Goal: Transaction & Acquisition: Purchase product/service

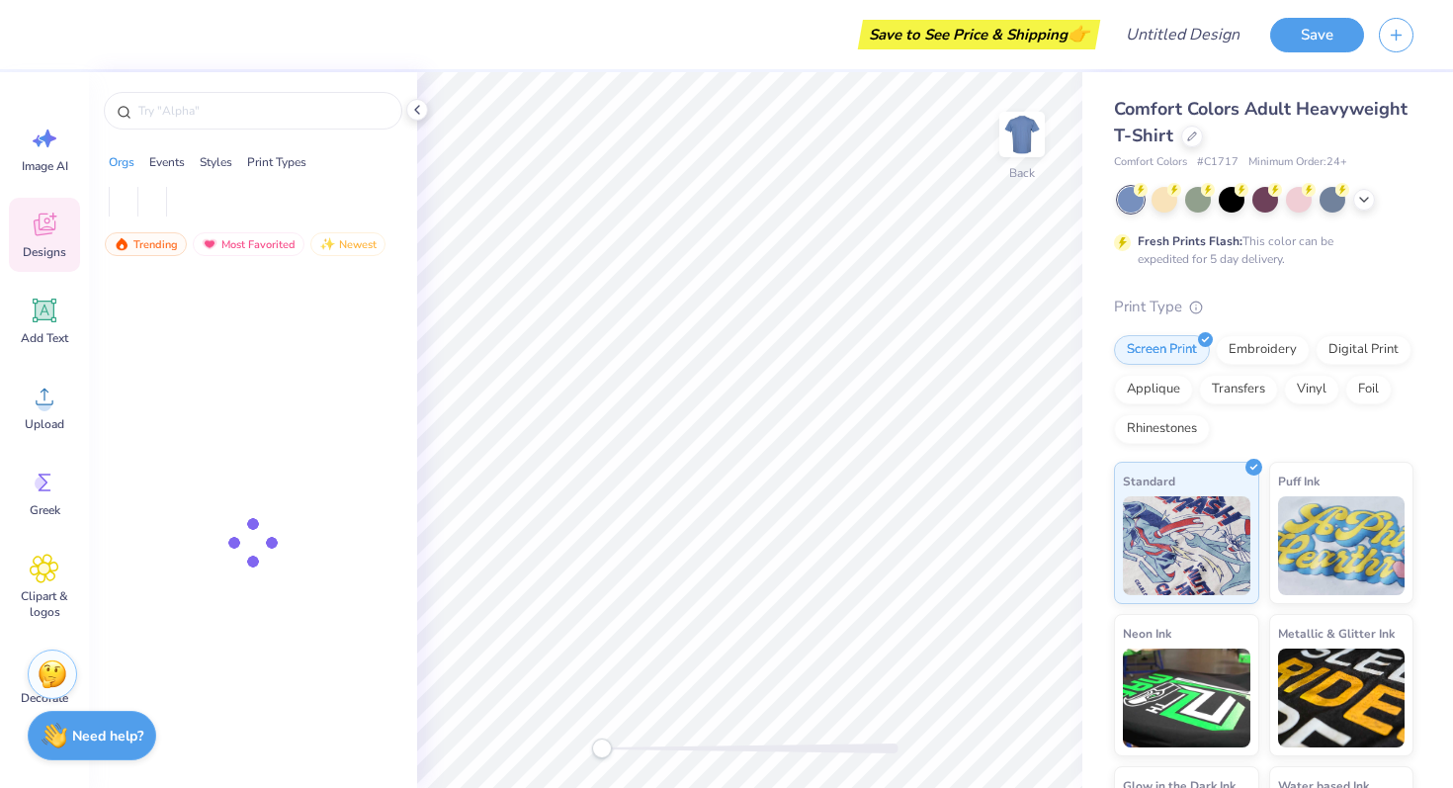
scroll to position [5939, 0]
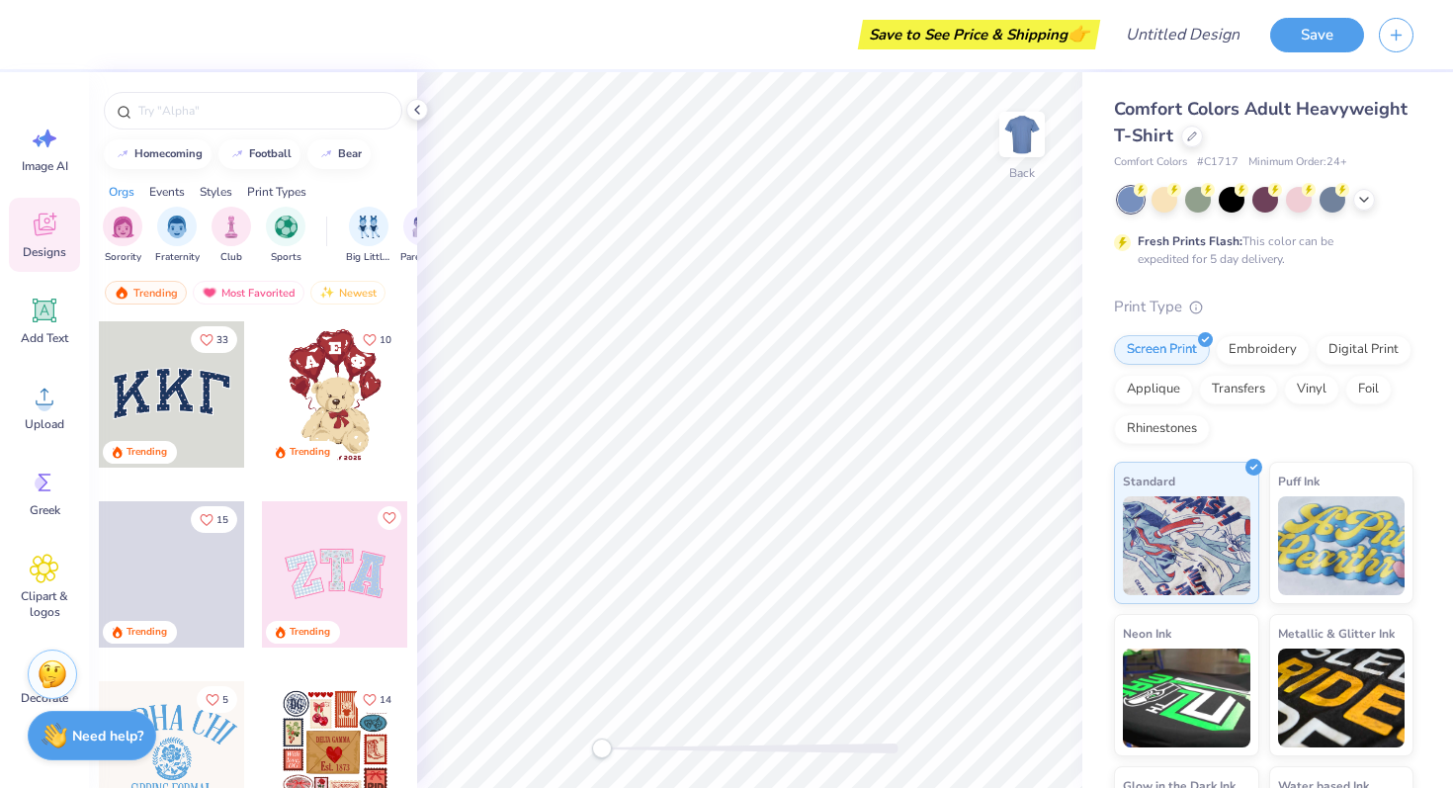
click at [134, 365] on div at bounding box center [172, 394] width 146 height 146
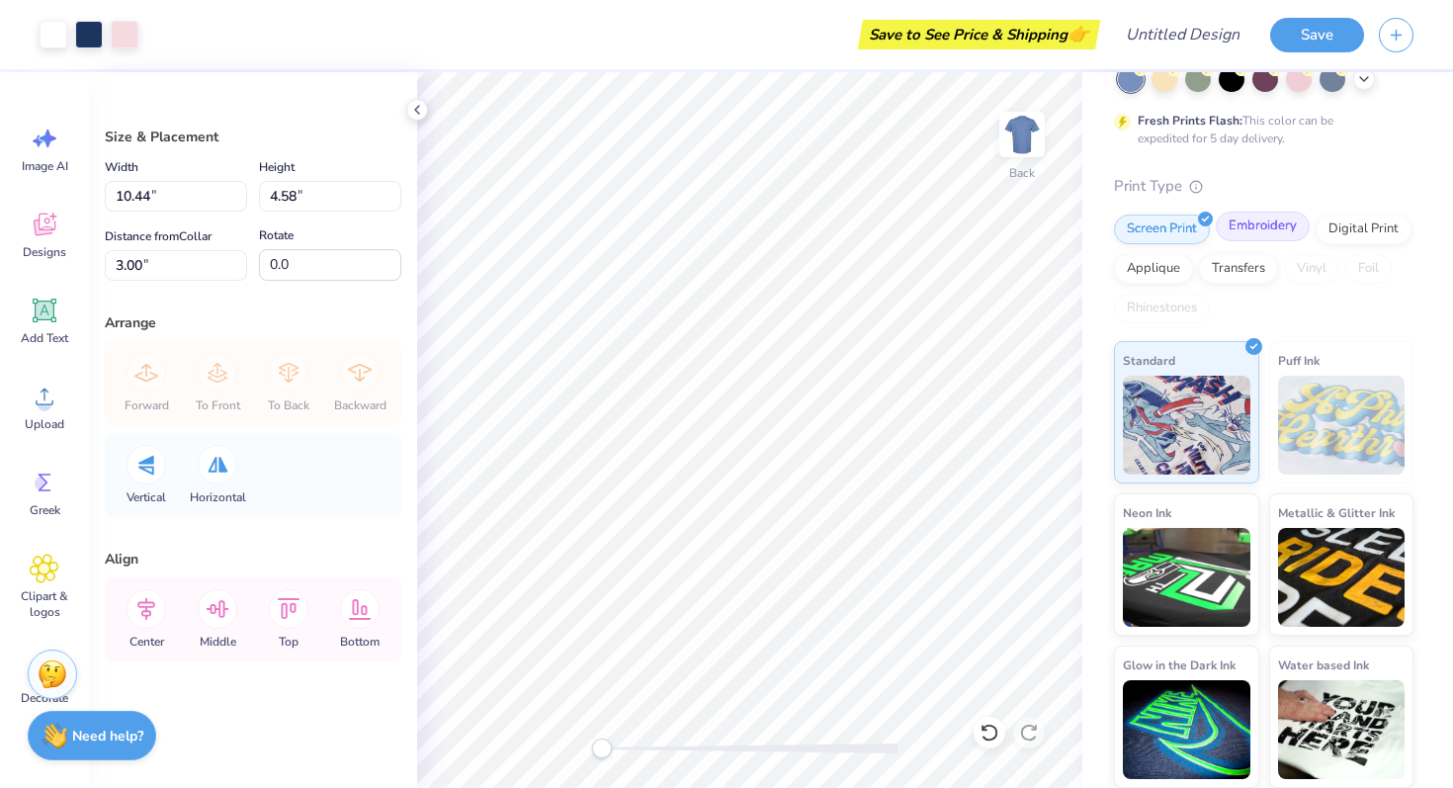
scroll to position [0, 0]
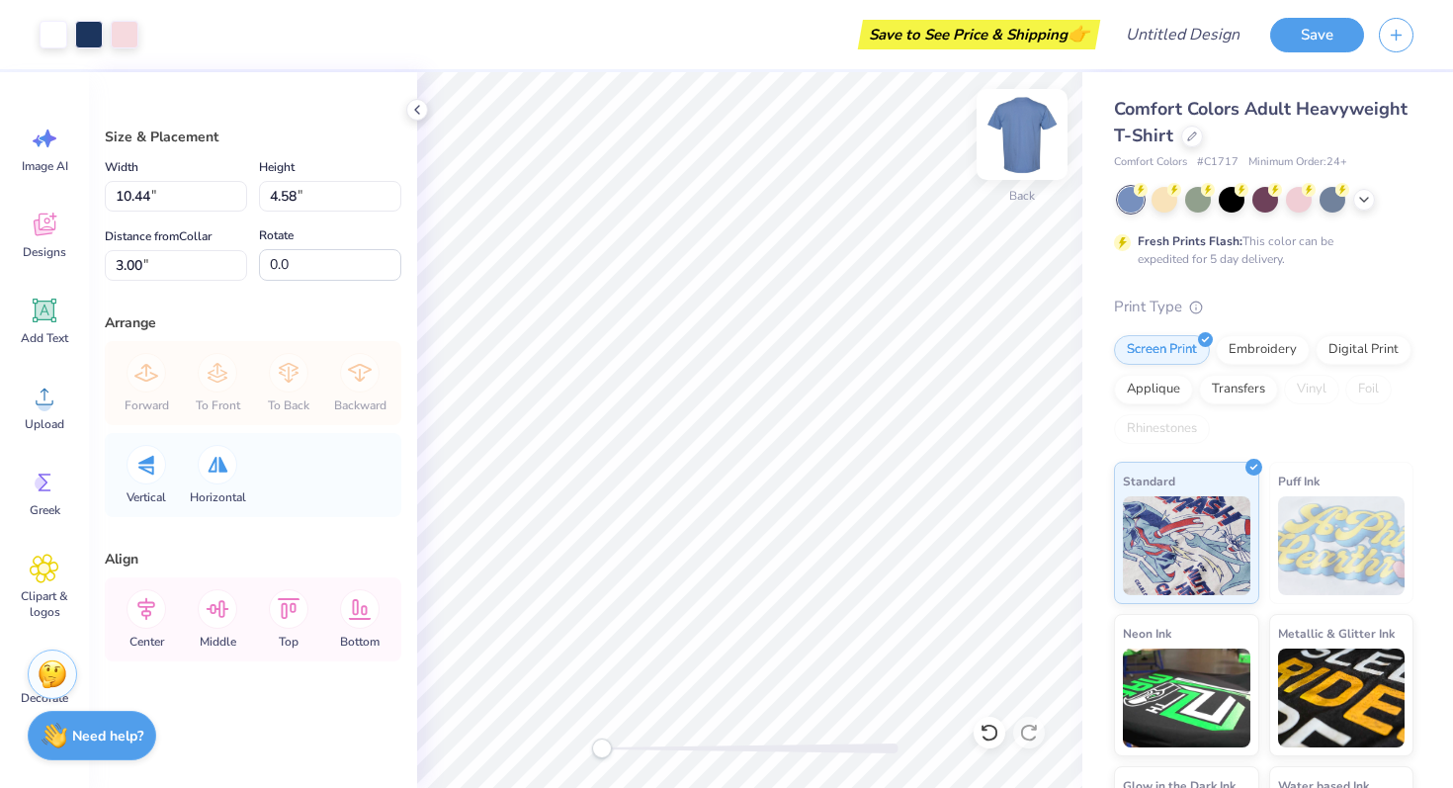
click at [1006, 133] on img at bounding box center [1021, 134] width 79 height 79
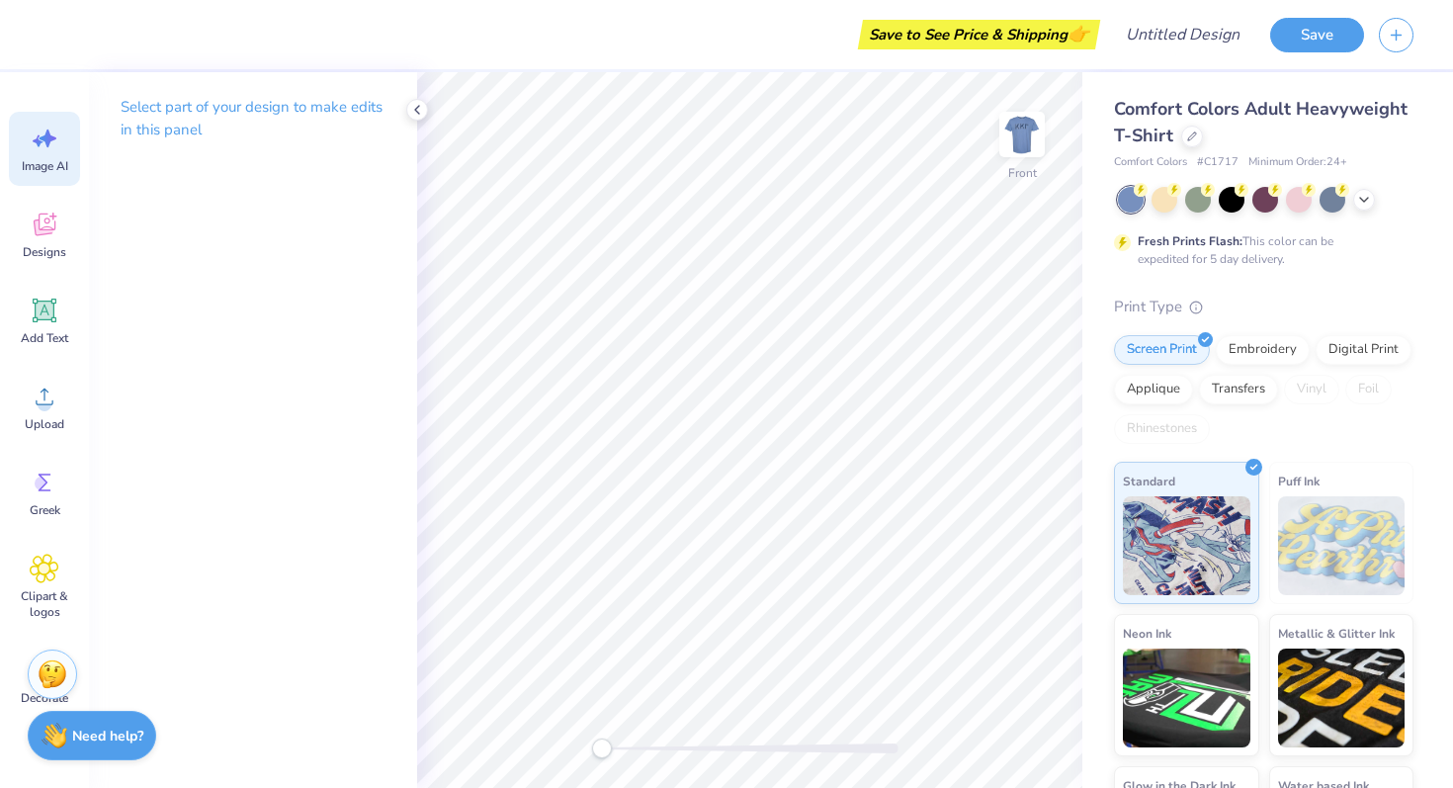
click at [36, 161] on span "Image AI" at bounding box center [45, 166] width 46 height 16
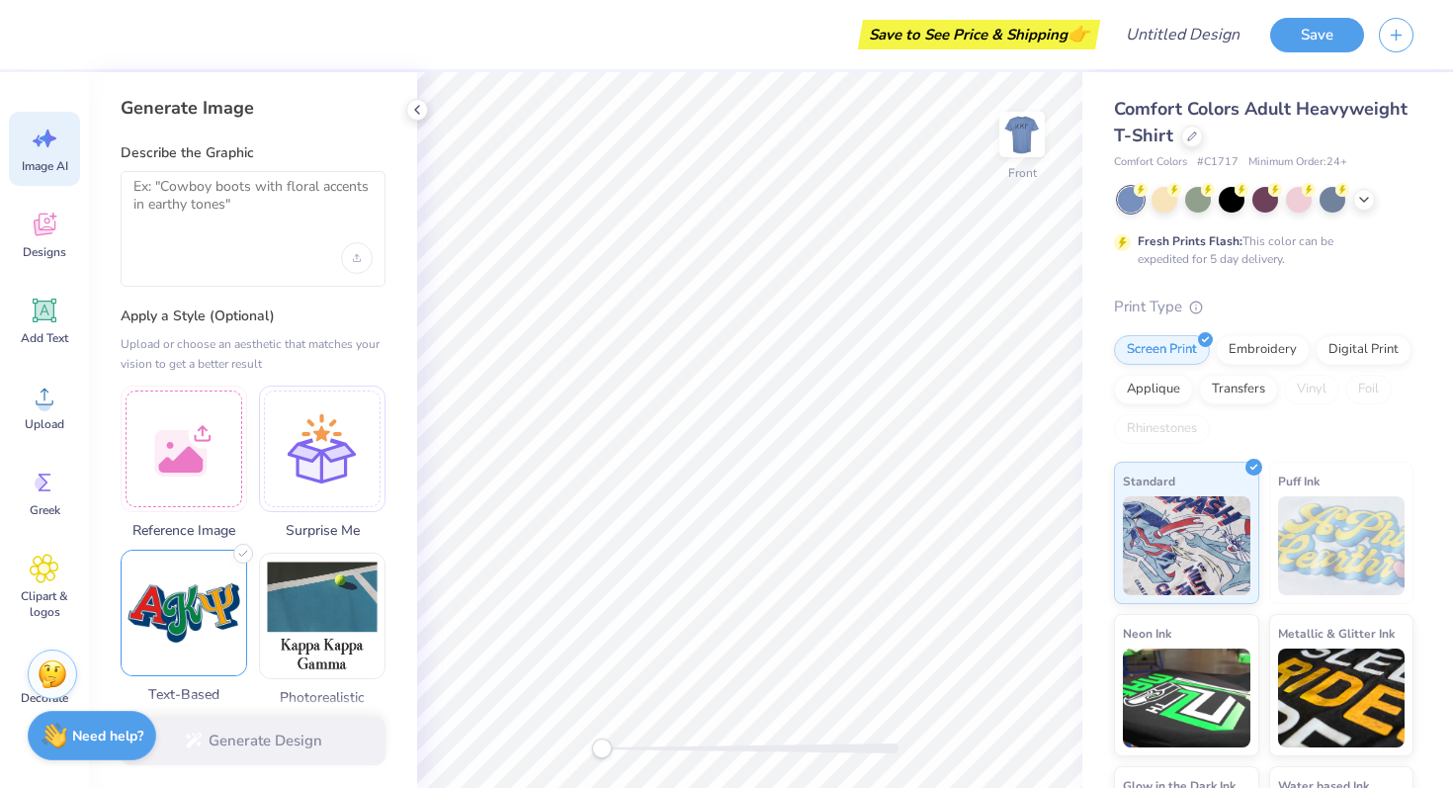
scroll to position [137, 0]
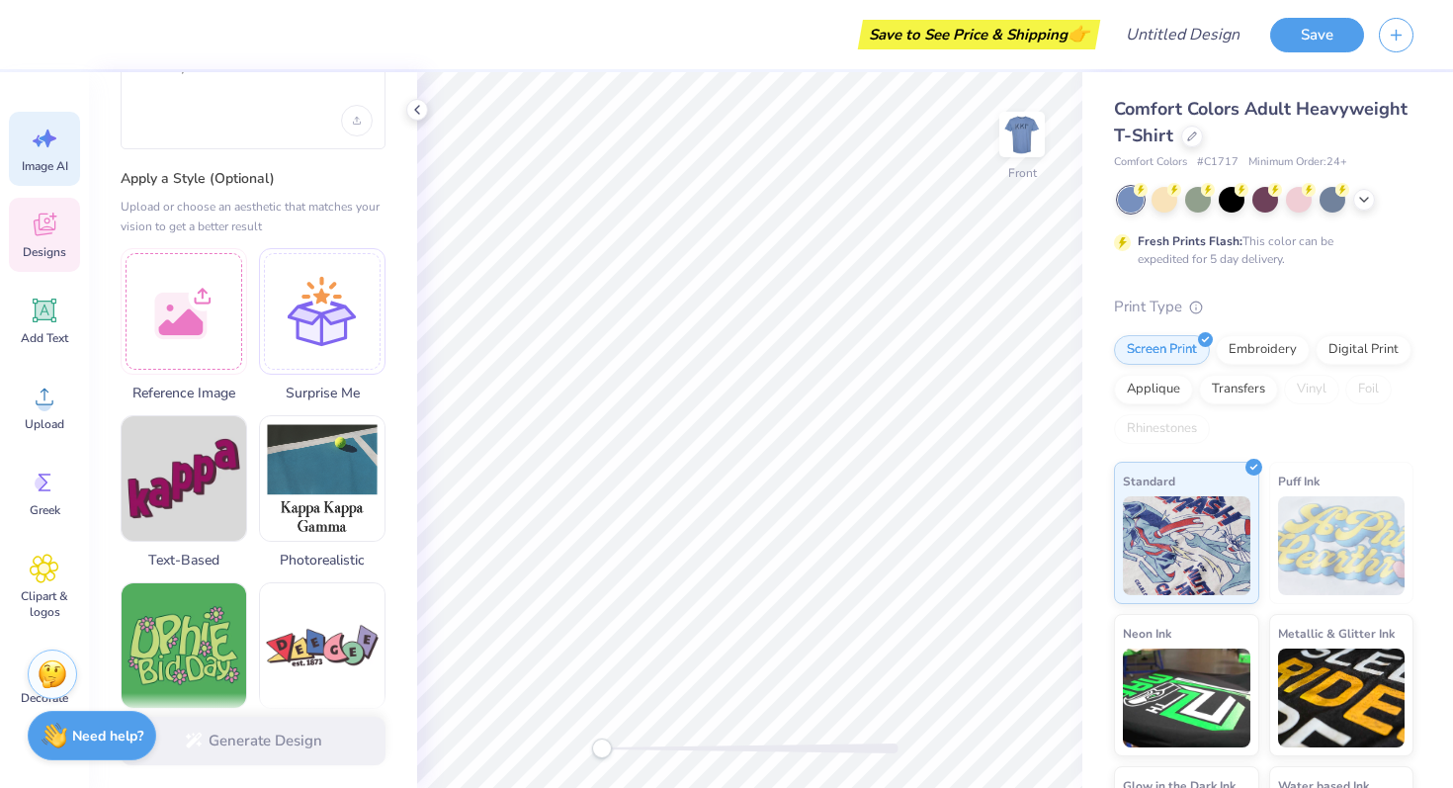
click at [39, 247] on span "Designs" at bounding box center [44, 252] width 43 height 16
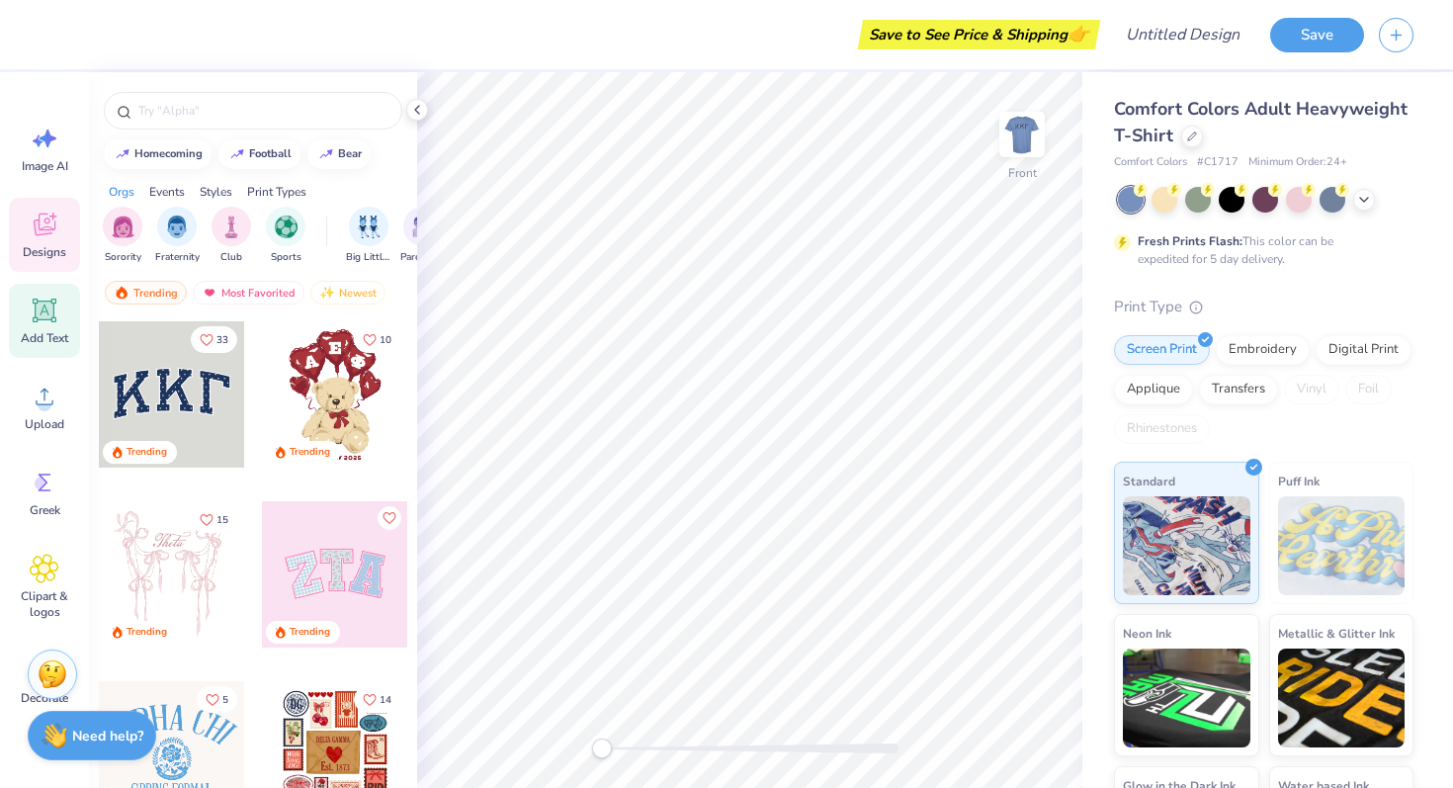
click at [40, 295] on icon at bounding box center [45, 310] width 30 height 30
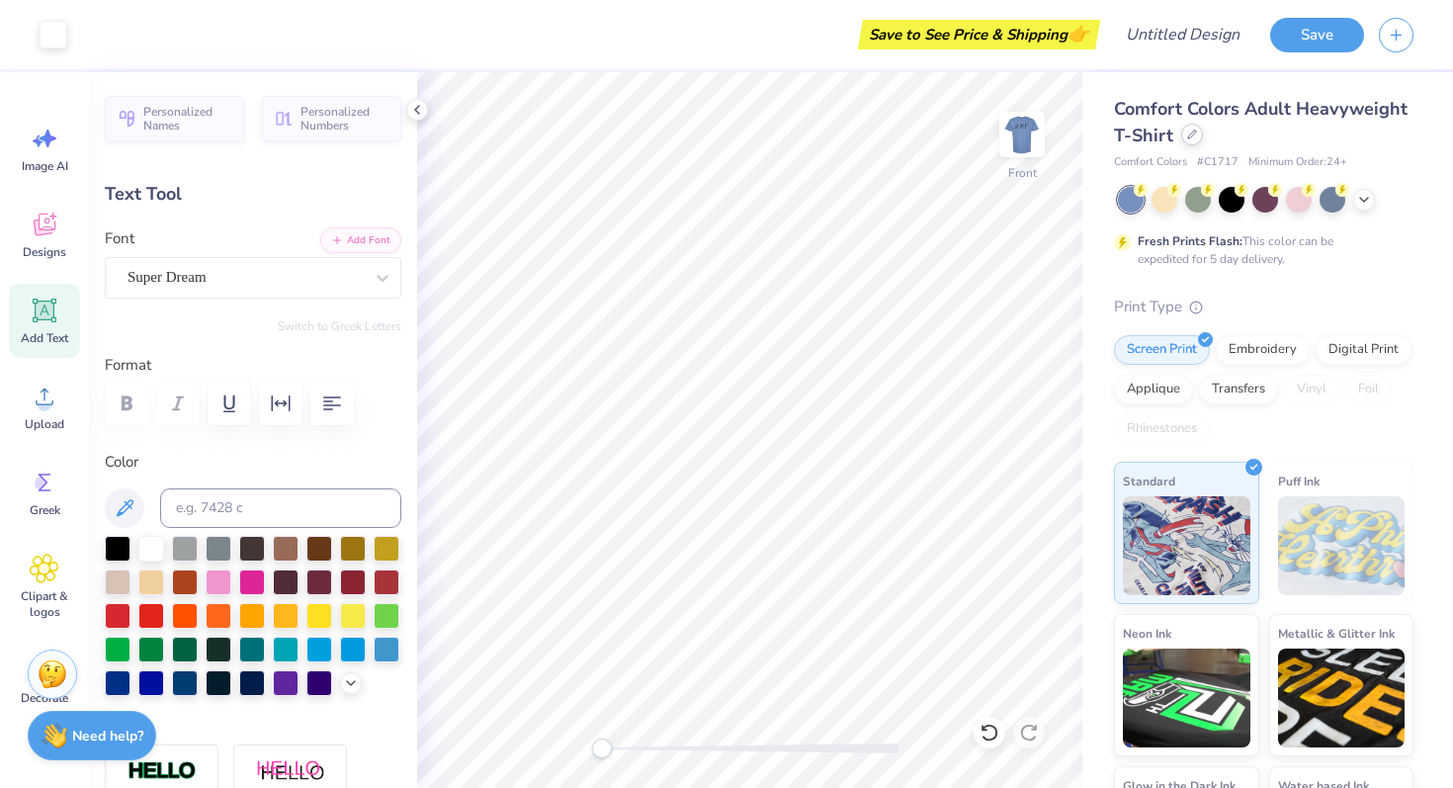
click at [1193, 125] on div at bounding box center [1192, 135] width 22 height 22
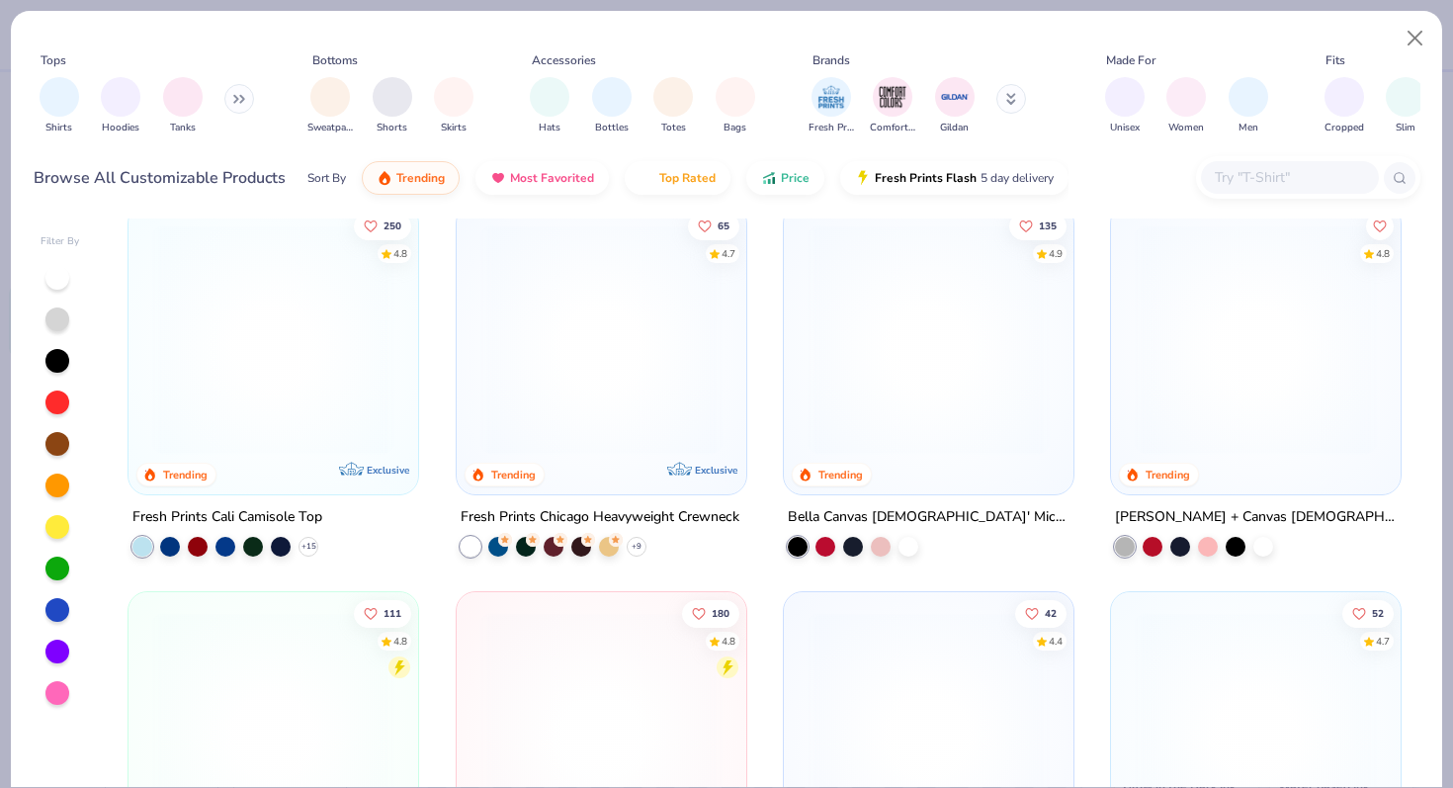
scroll to position [796, 0]
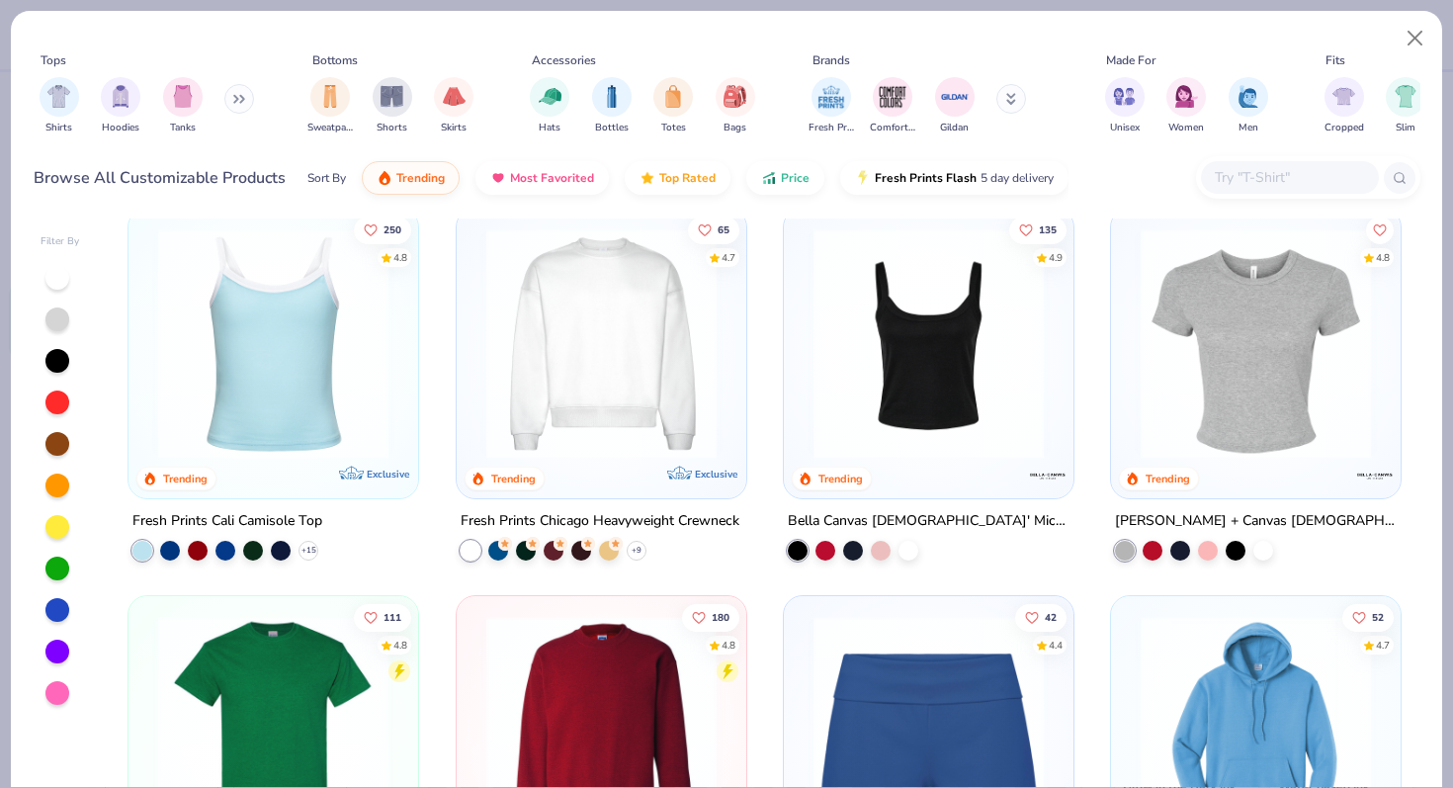
click at [568, 396] on img at bounding box center [601, 342] width 250 height 230
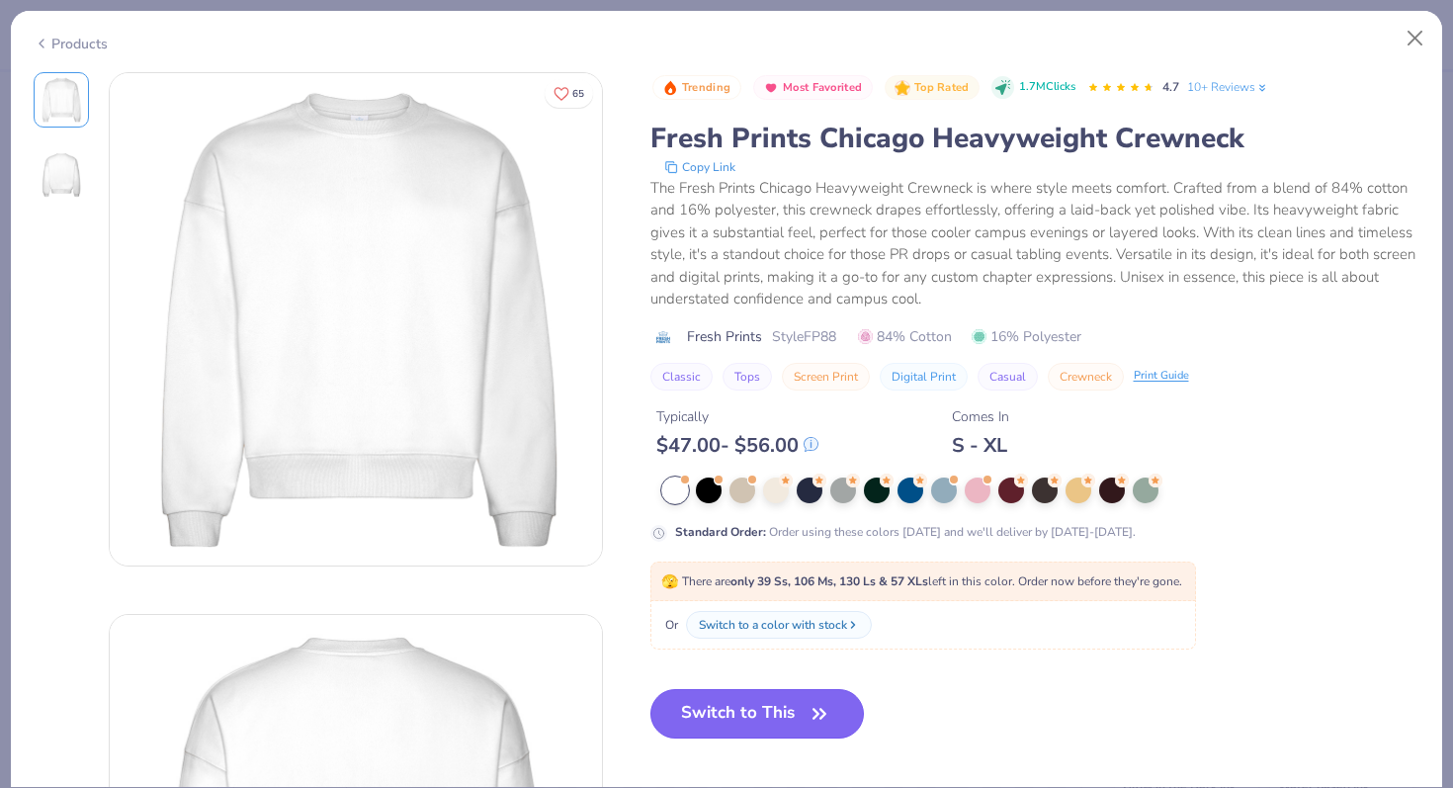
click at [800, 718] on button "Switch to This" at bounding box center [757, 713] width 214 height 49
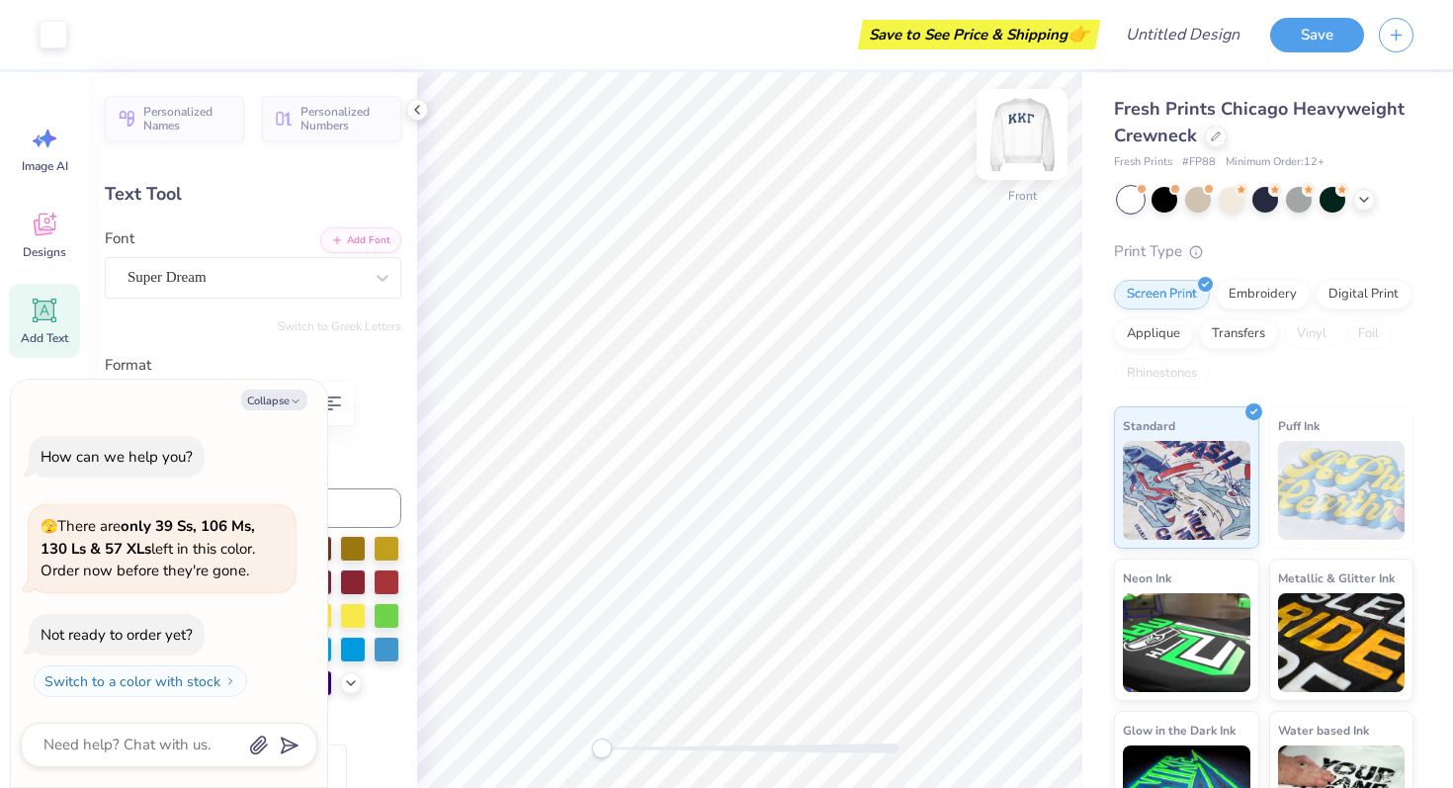
click at [1024, 128] on img at bounding box center [1021, 134] width 79 height 79
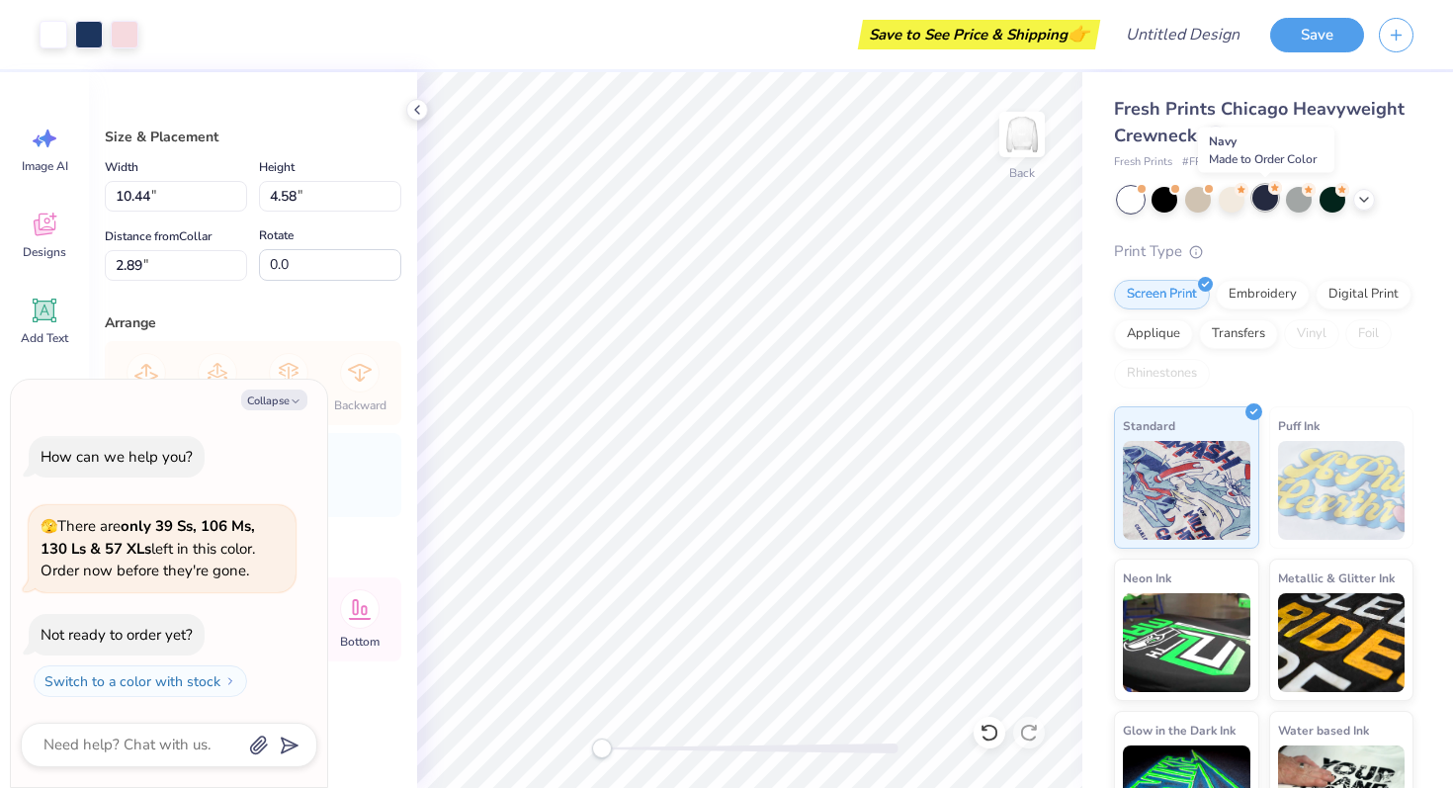
click at [1272, 204] on div at bounding box center [1265, 198] width 26 height 26
type textarea "x"
type input "3.00"
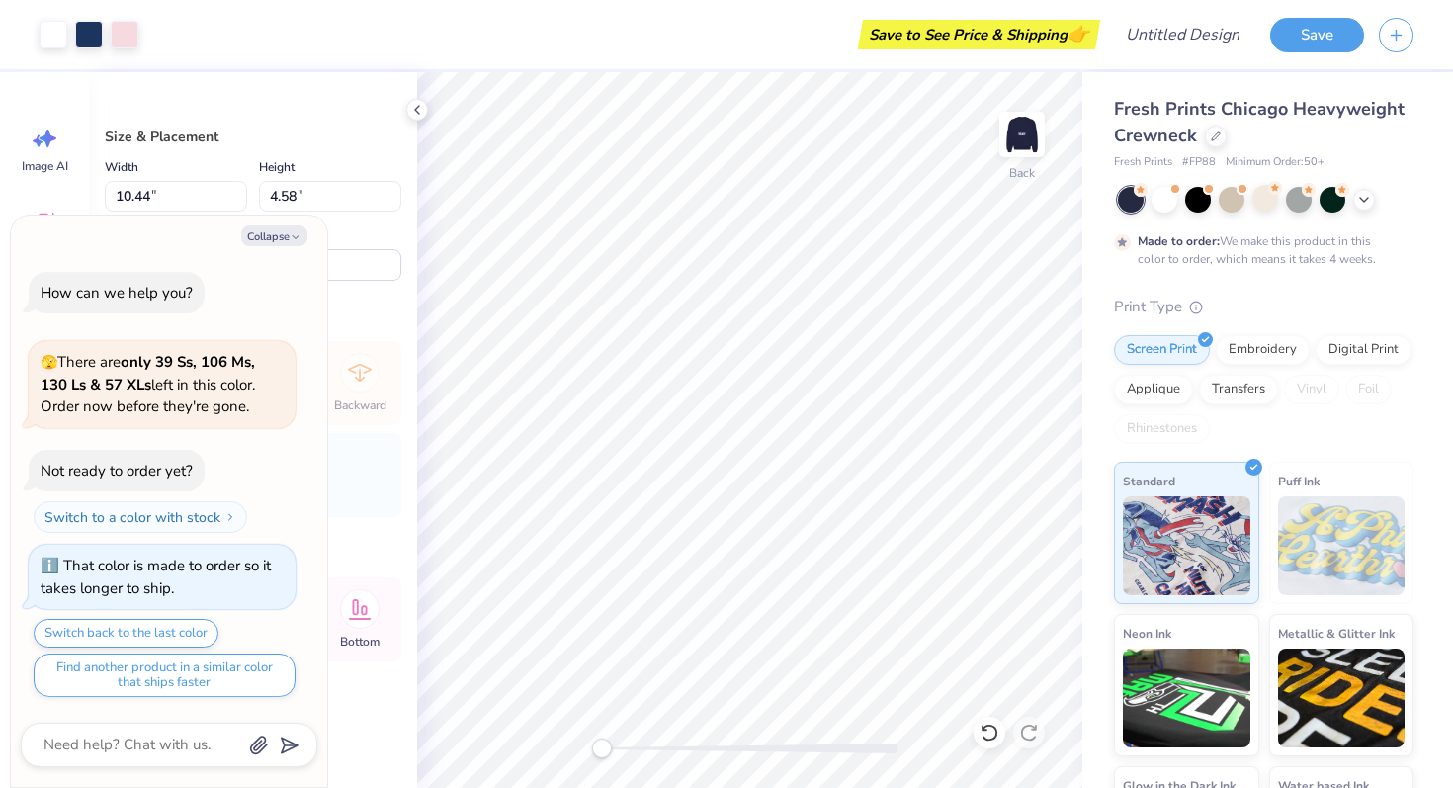
click at [1452, 298] on div "Fresh Prints Chicago Heavyweight Crewneck Fresh Prints # FP88 Minimum Order: 50…" at bounding box center [1267, 490] width 371 height 836
type textarea "x"
type input "12.60"
type input "5.53"
click at [1089, 374] on div "Fresh Prints Chicago Heavyweight Crewneck Fresh Prints # FP88 Minimum Order: 50…" at bounding box center [1267, 490] width 371 height 836
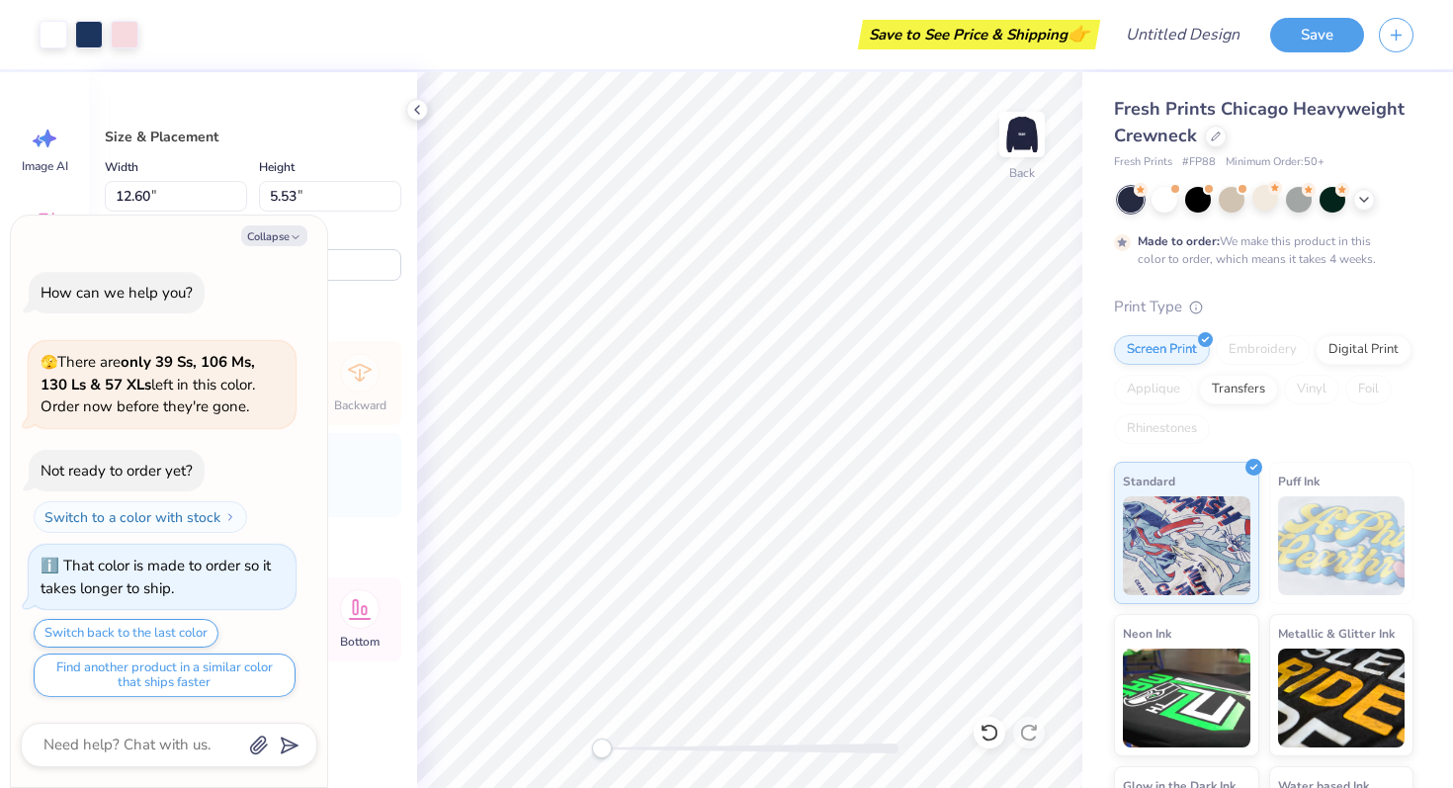
type textarea "x"
